Goal: Task Accomplishment & Management: Complete application form

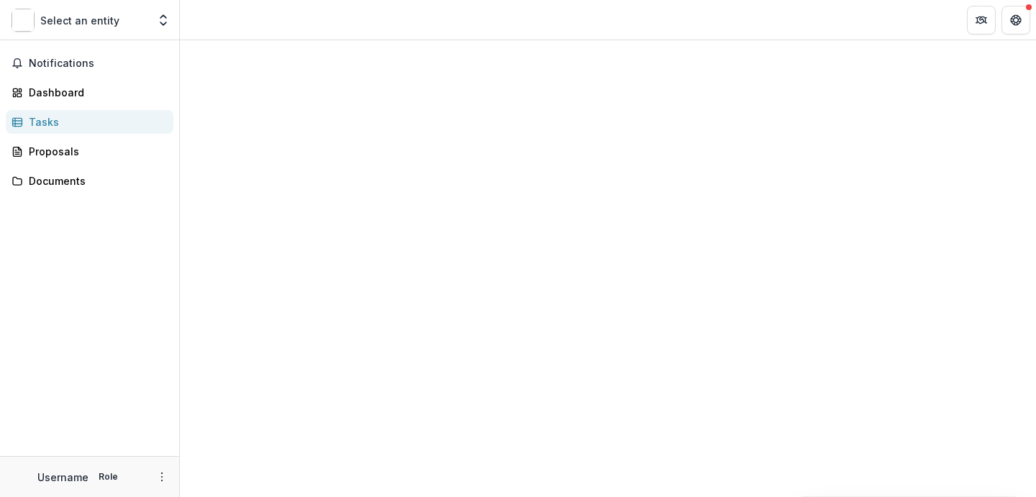
click at [47, 122] on div "Tasks" at bounding box center [95, 121] width 133 height 15
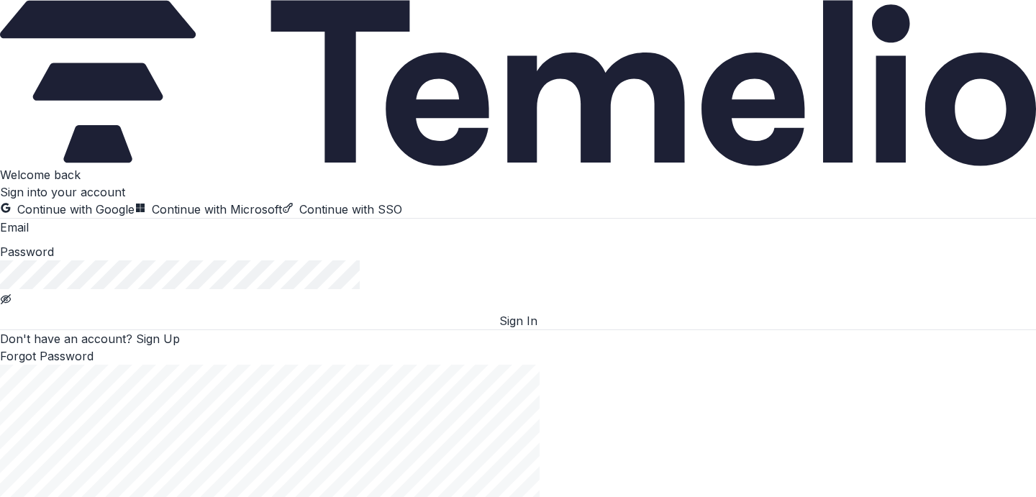
click at [144, 237] on input at bounding box center [86, 228] width 115 height 17
type input "**********"
click at [218, 329] on button "Sign In" at bounding box center [518, 320] width 1036 height 17
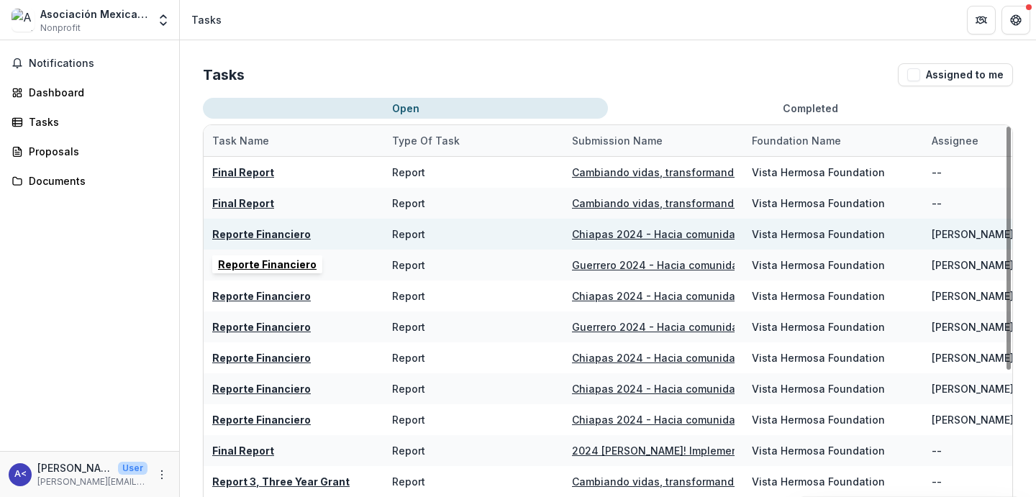
click at [280, 234] on u "Reporte Financiero" at bounding box center [261, 234] width 99 height 12
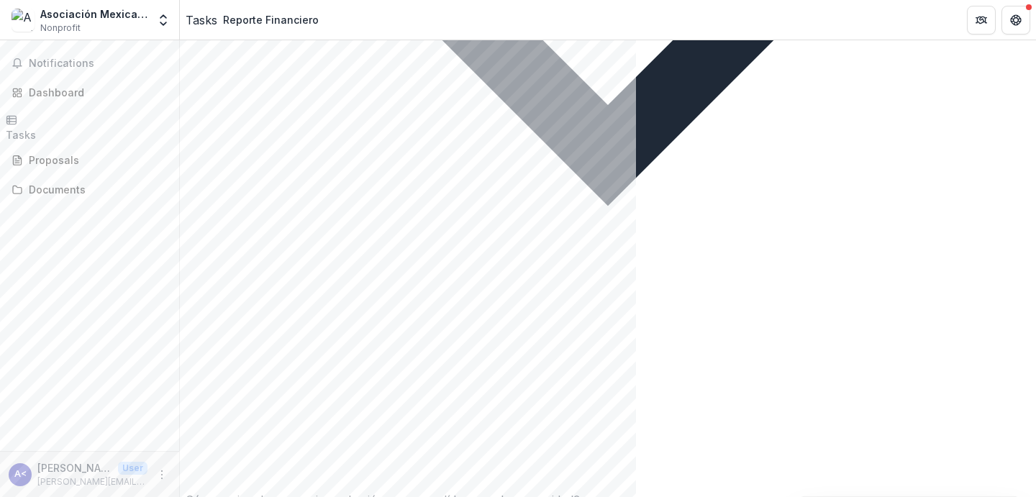
scroll to position [2825, 0]
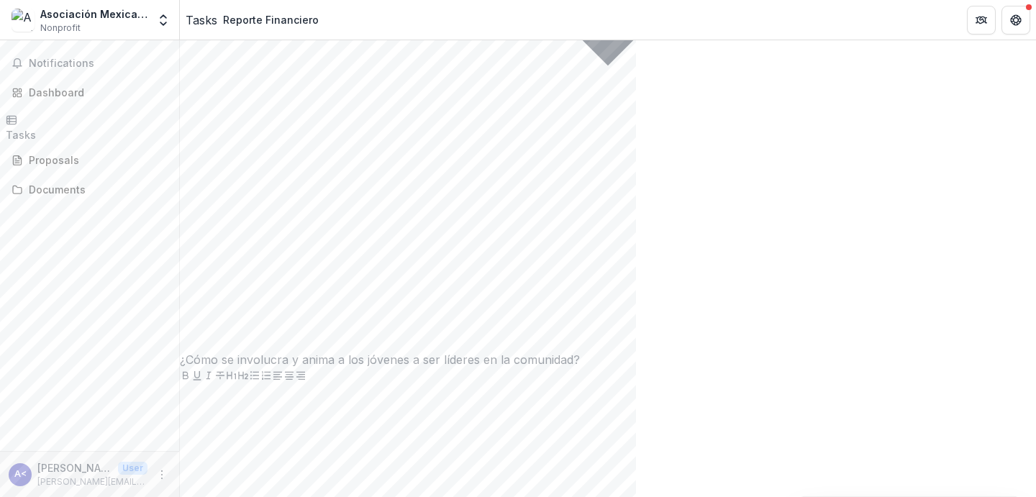
scroll to position [2968, 0]
paste div
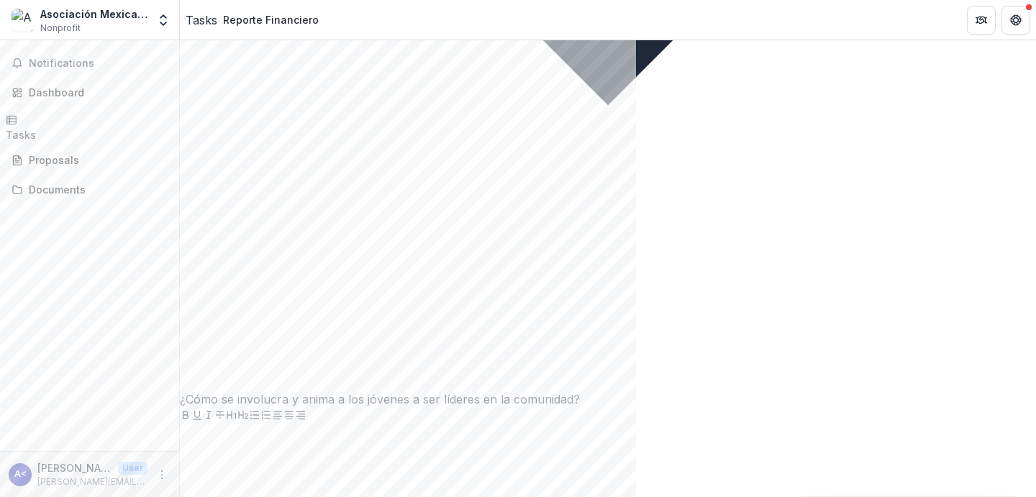
scroll to position [2921, 0]
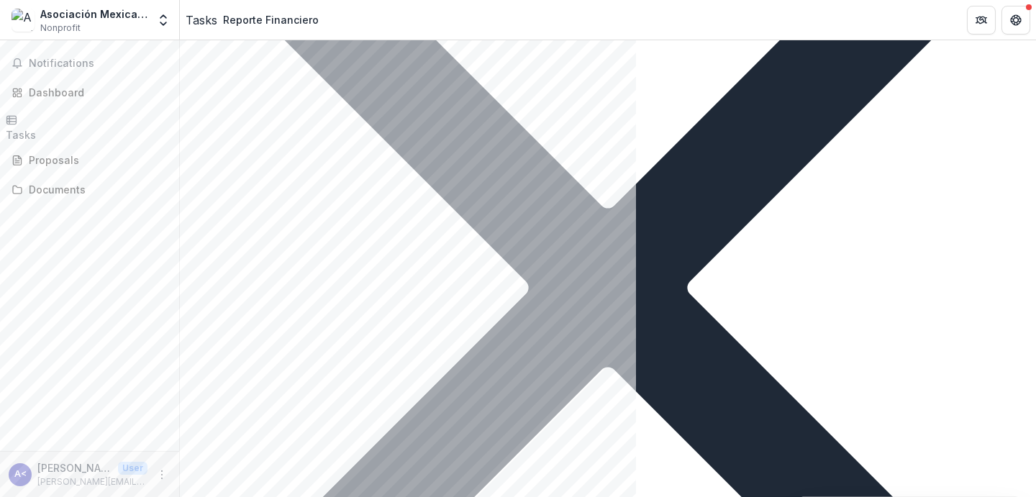
scroll to position [3891, 0]
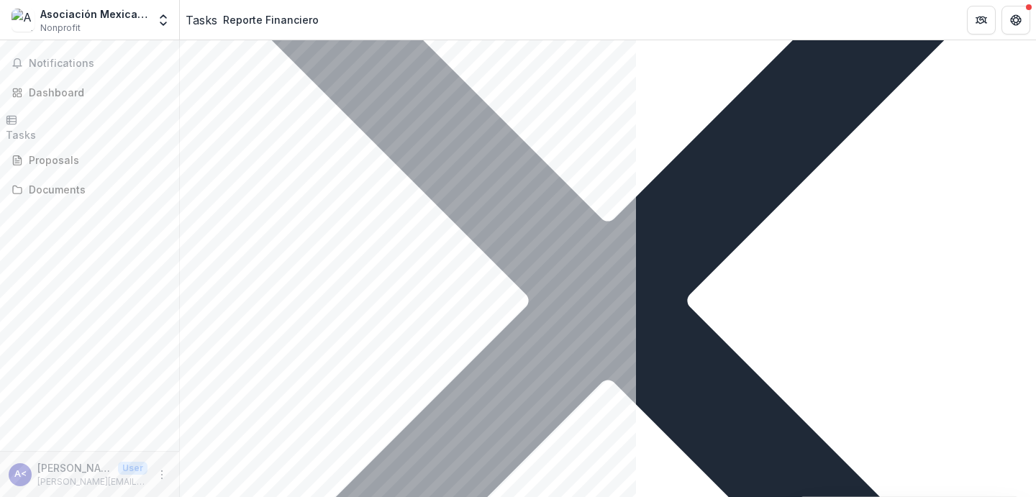
scroll to position [1736, 0]
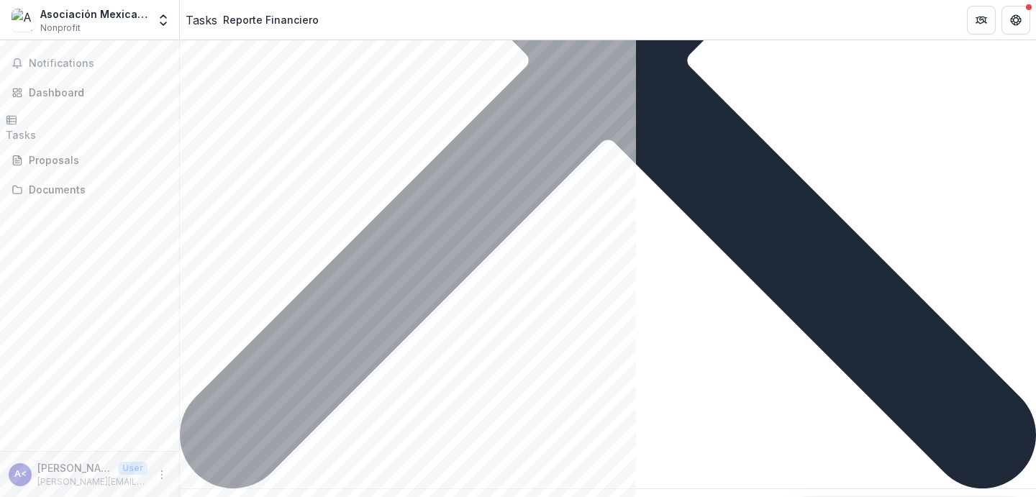
scroll to position [2009, 0]
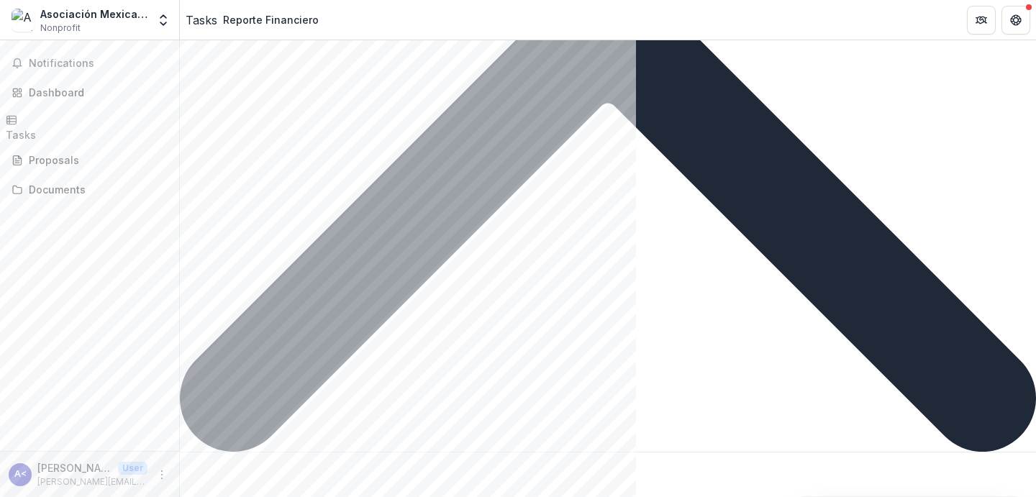
drag, startPoint x: 475, startPoint y: 319, endPoint x: 267, endPoint y: 311, distance: 208.7
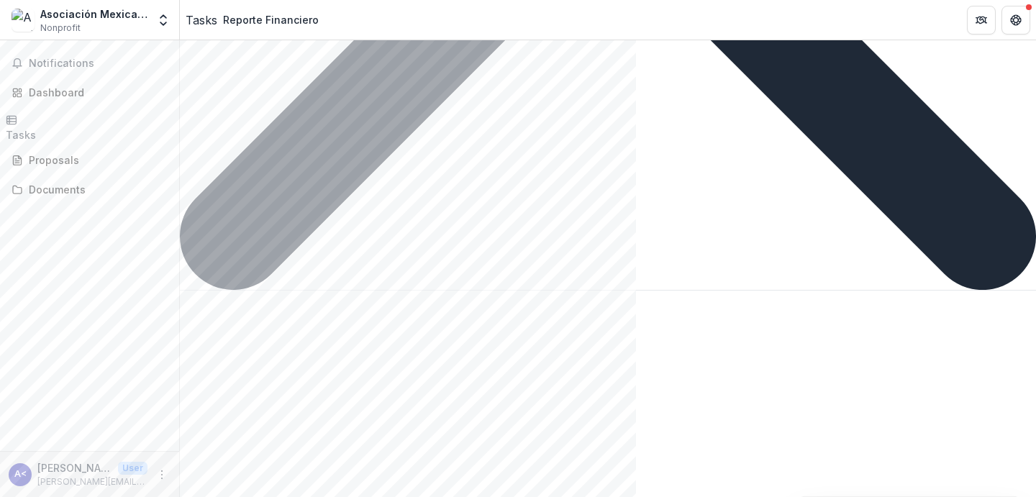
scroll to position [2193, 0]
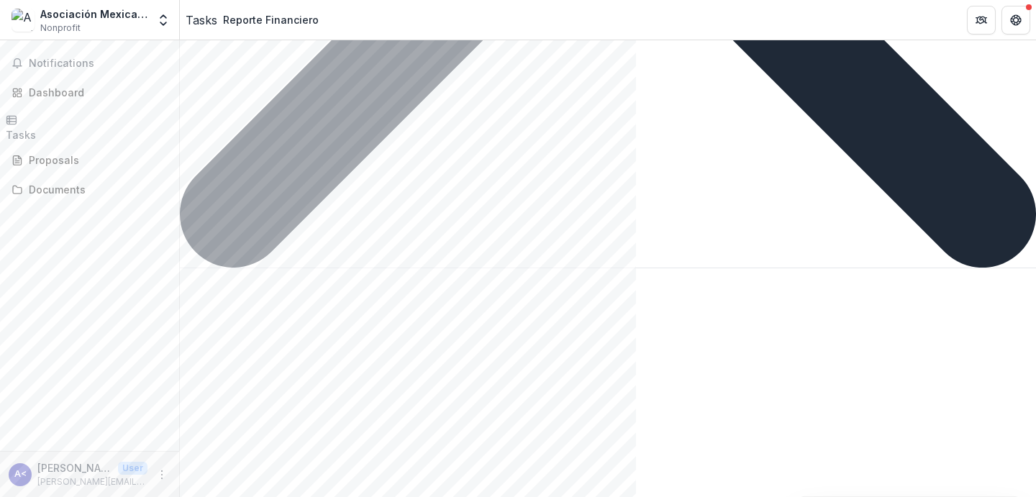
drag, startPoint x: 592, startPoint y: 311, endPoint x: 524, endPoint y: 305, distance: 68.6
drag, startPoint x: 599, startPoint y: 309, endPoint x: 456, endPoint y: 314, distance: 143.2
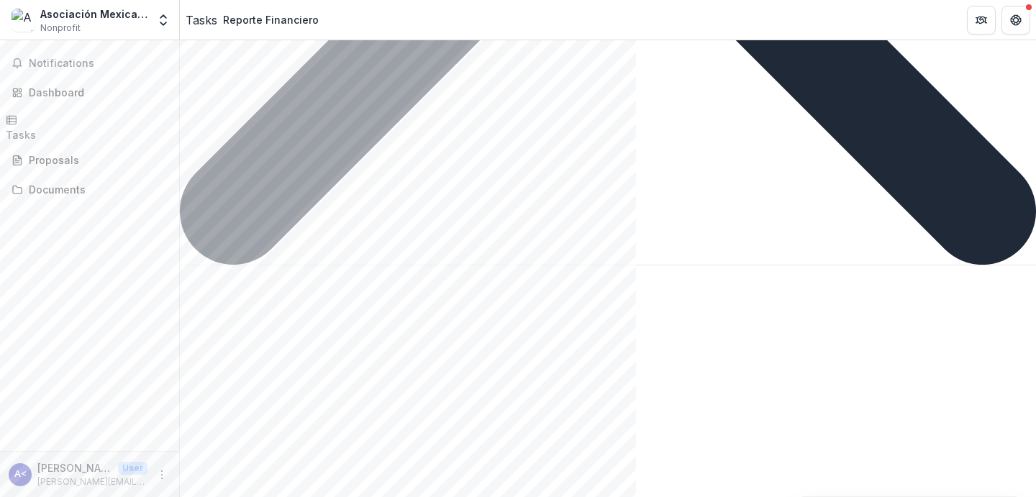
scroll to position [2328, 0]
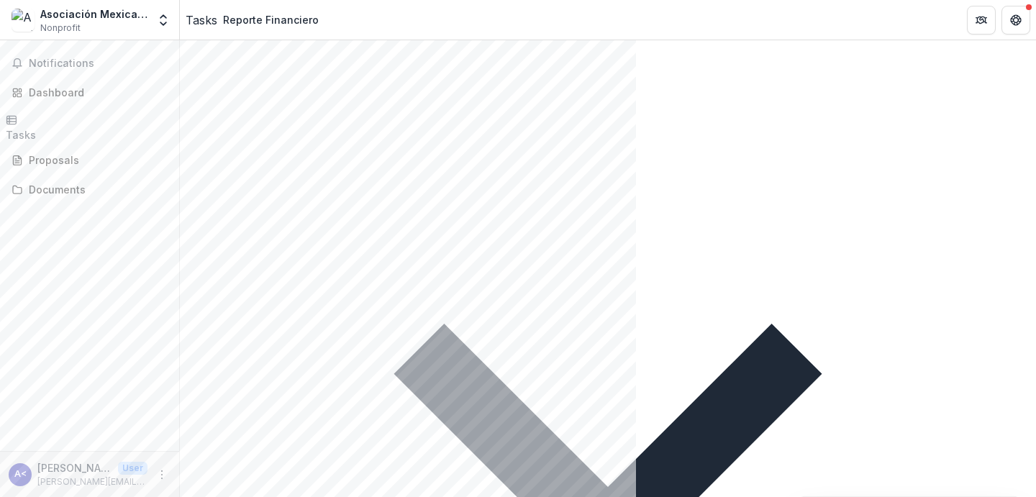
scroll to position [2477, 0]
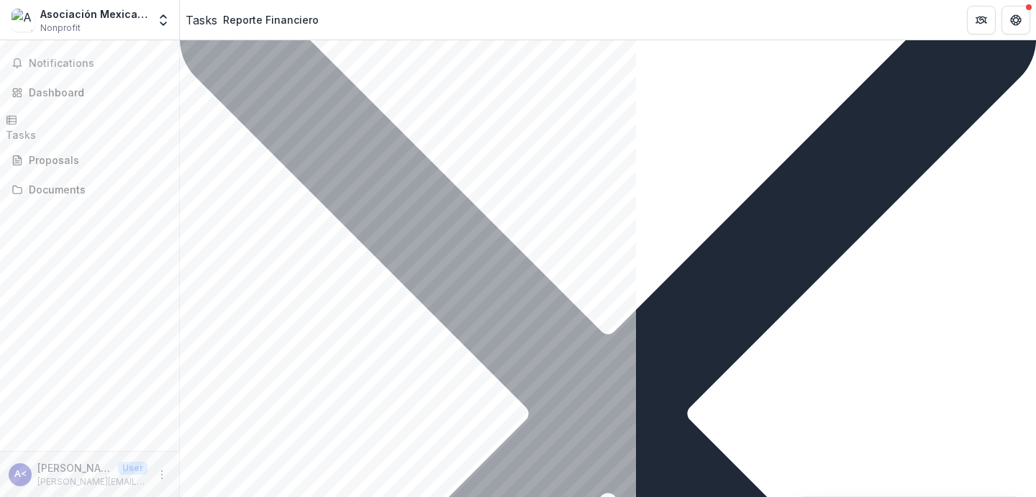
scroll to position [4545, 0]
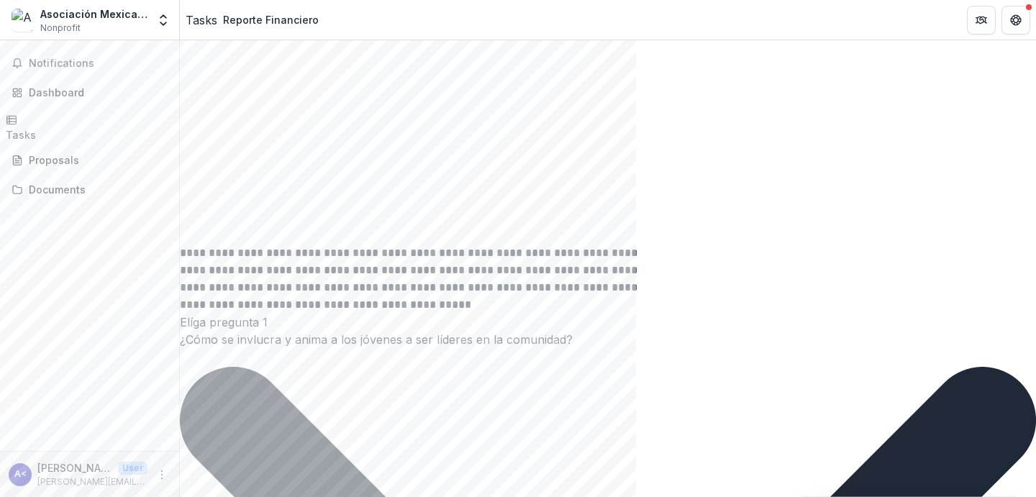
scroll to position [1233, 0]
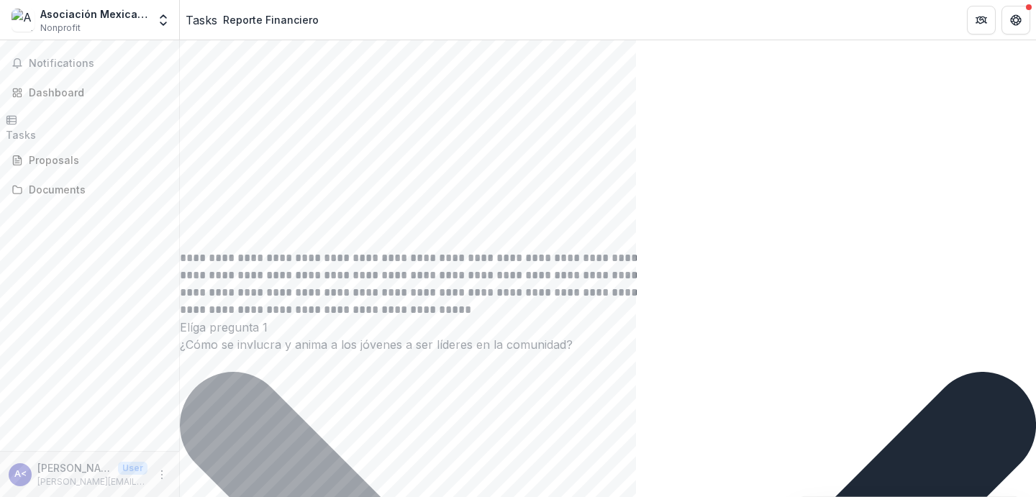
click at [539, 250] on div at bounding box center [608, 142] width 856 height 216
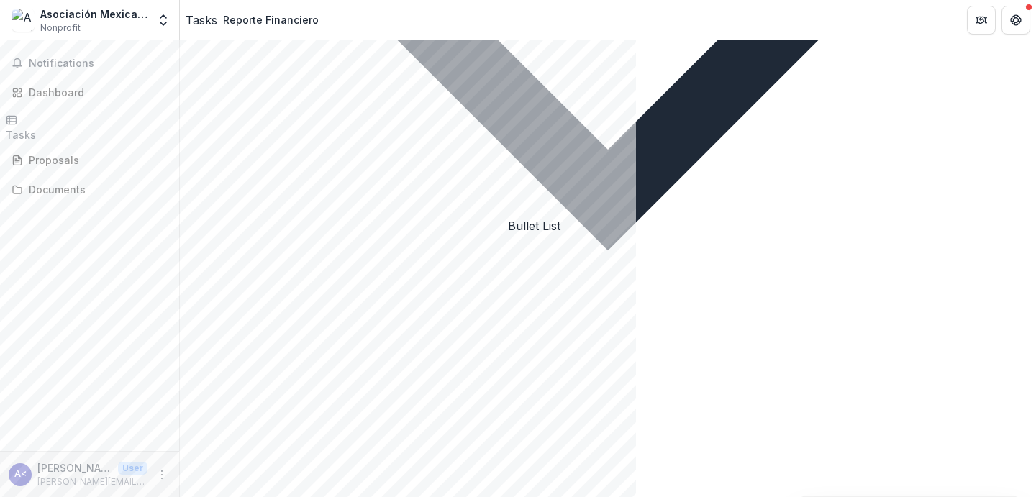
scroll to position [2799, 0]
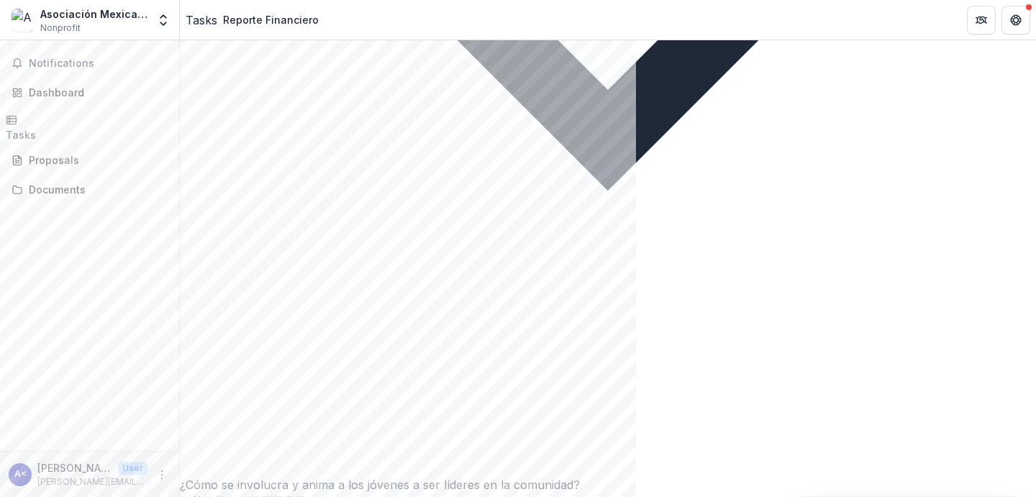
scroll to position [2846, 0]
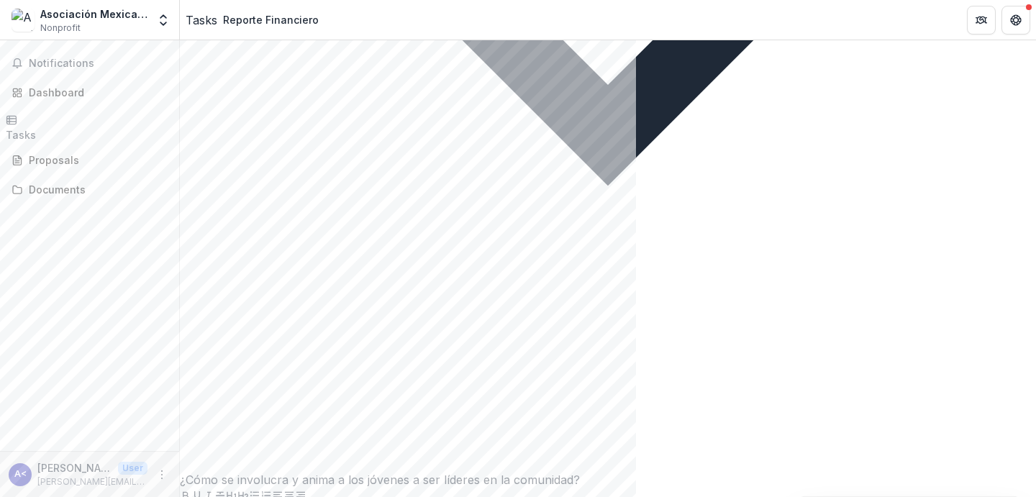
drag, startPoint x: 505, startPoint y: 224, endPoint x: 302, endPoint y: 239, distance: 203.3
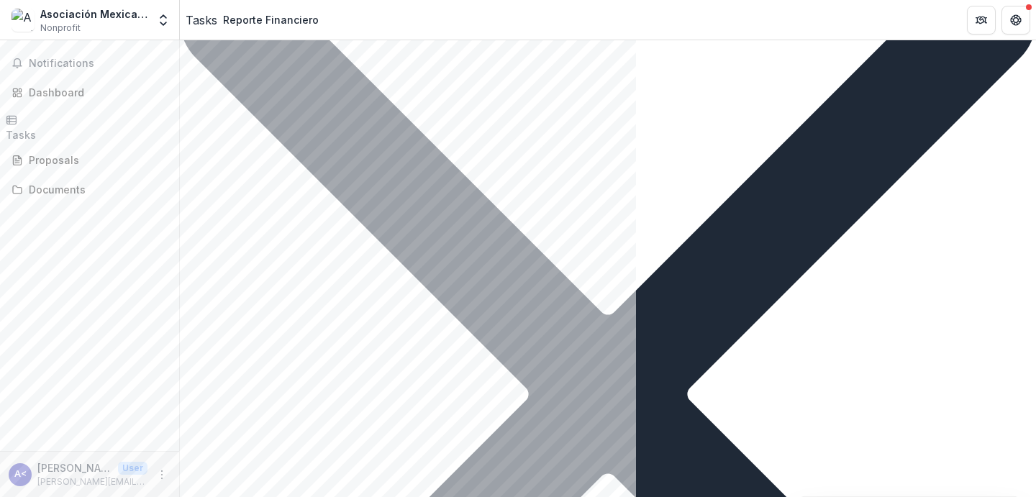
scroll to position [4545, 0]
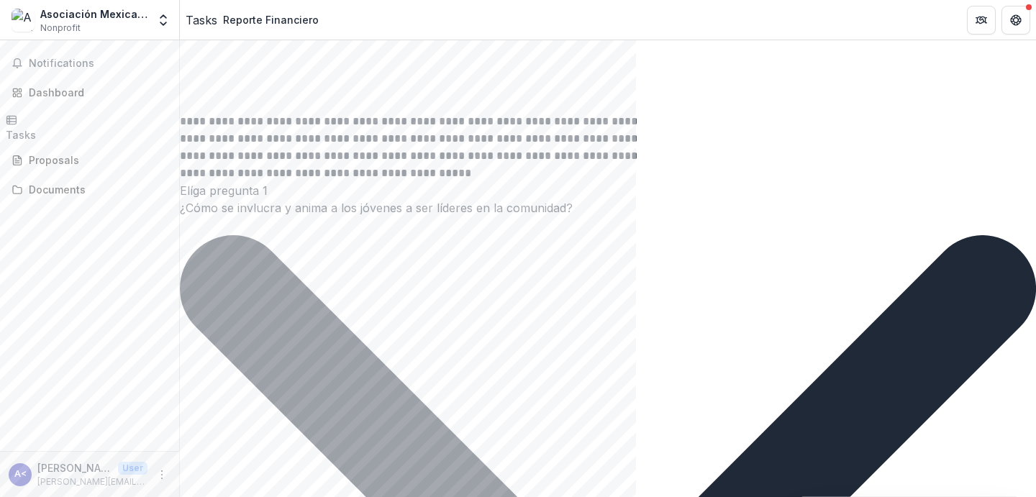
scroll to position [1396, 0]
